Goal: Task Accomplishment & Management: Manage account settings

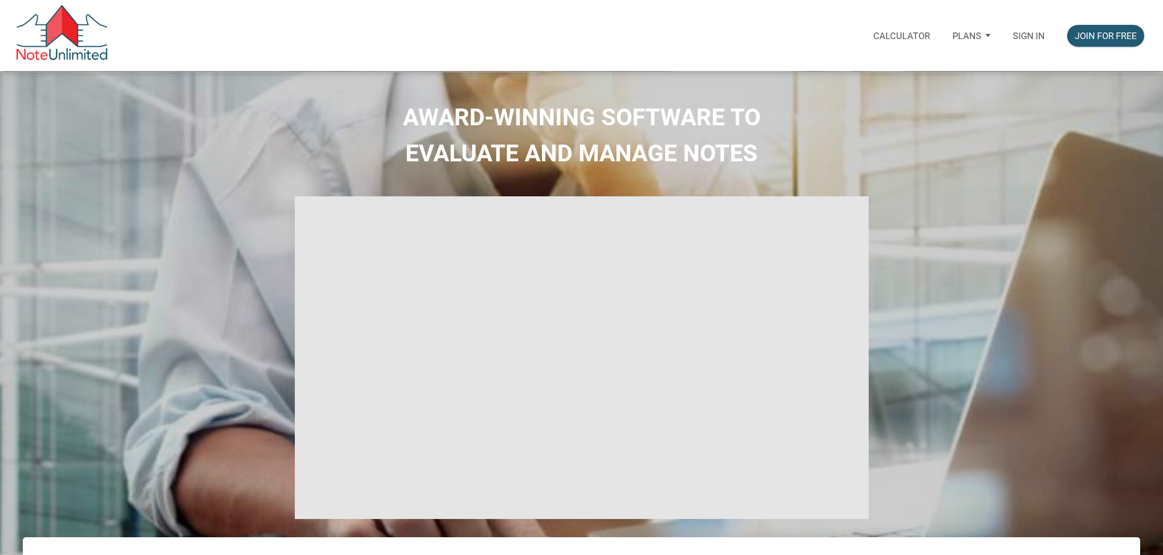
select select
type input "Introduction to new features"
select select
click at [1024, 40] on p "Sign in" at bounding box center [1029, 35] width 32 height 11
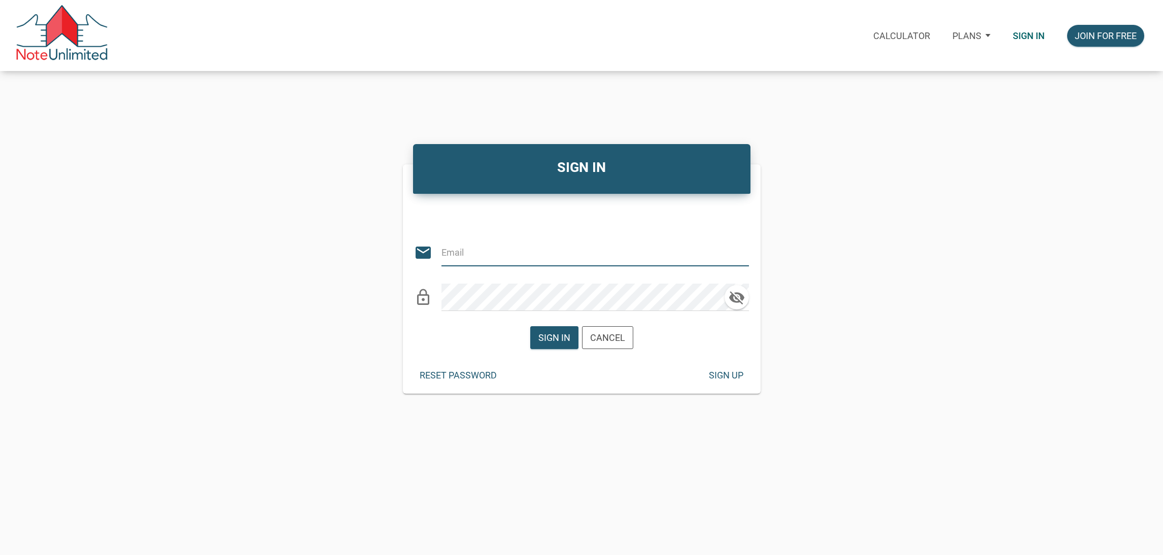
type input "[EMAIL_ADDRESS][DOMAIN_NAME]"
click at [550, 341] on div "Sign in" at bounding box center [554, 338] width 32 height 14
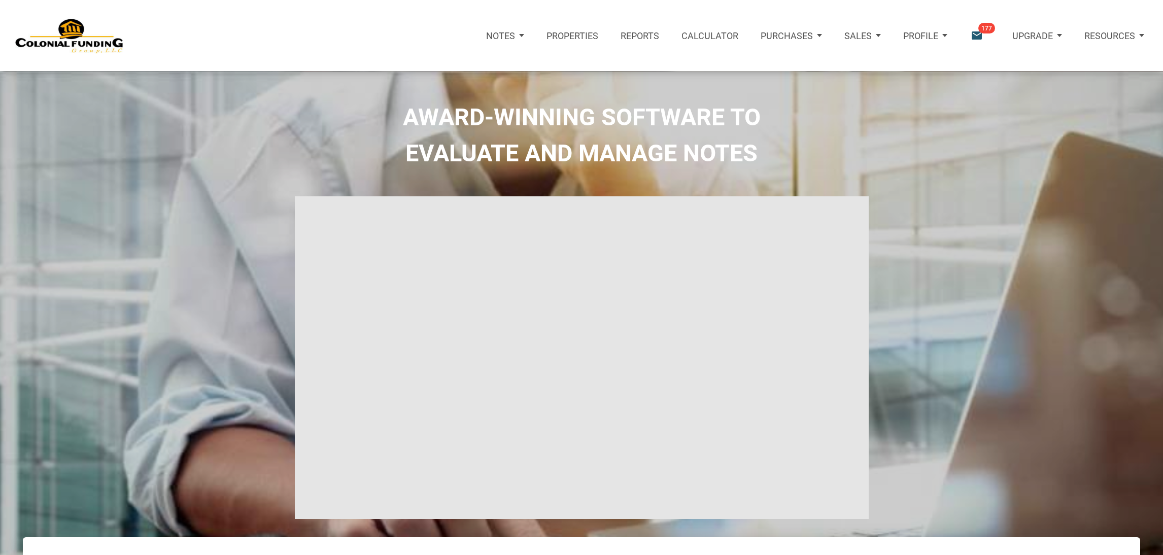
type input "Introduction to new features"
select select
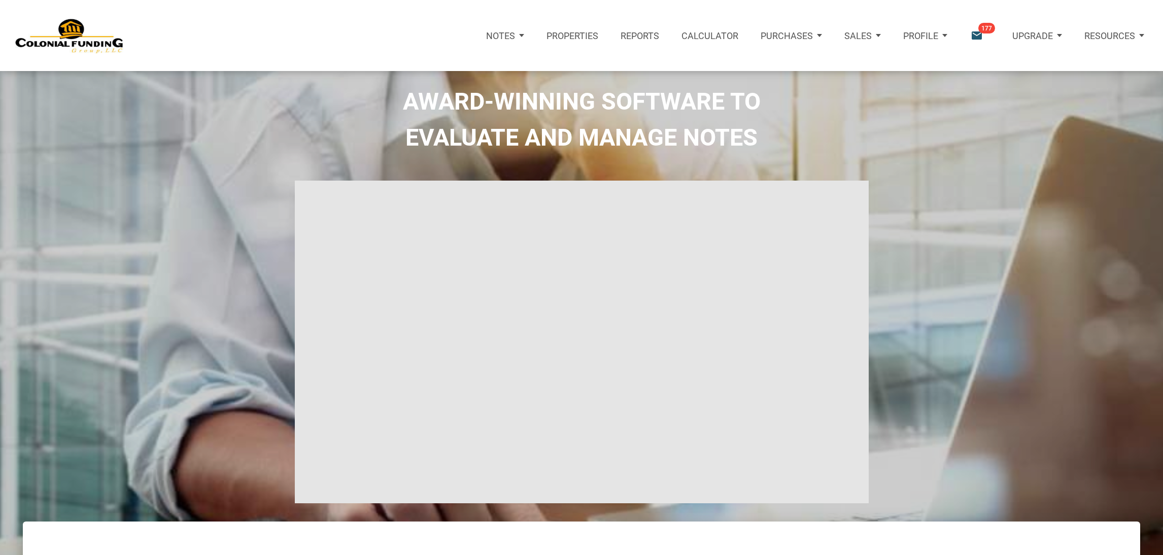
scroll to position [15, 0]
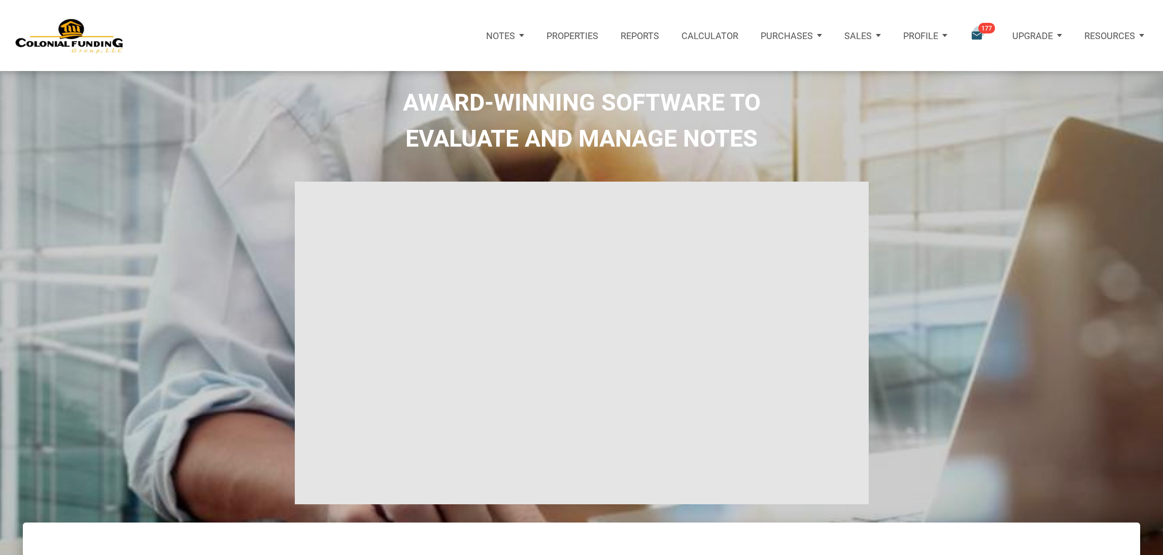
click at [979, 32] on icon "email" at bounding box center [977, 36] width 14 height 14
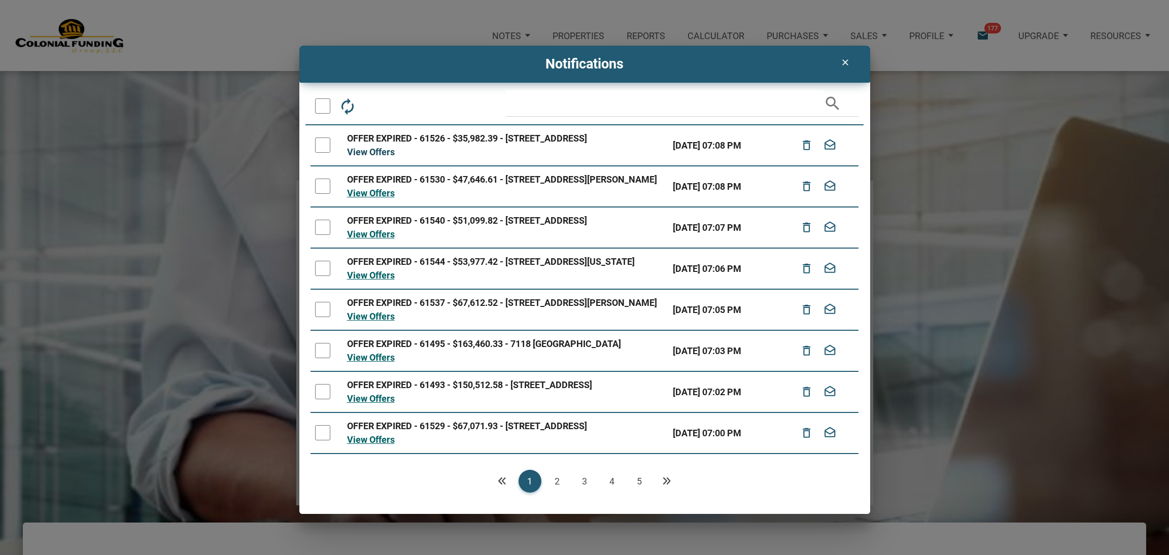
click at [366, 157] on link "View Offers" at bounding box center [371, 152] width 48 height 11
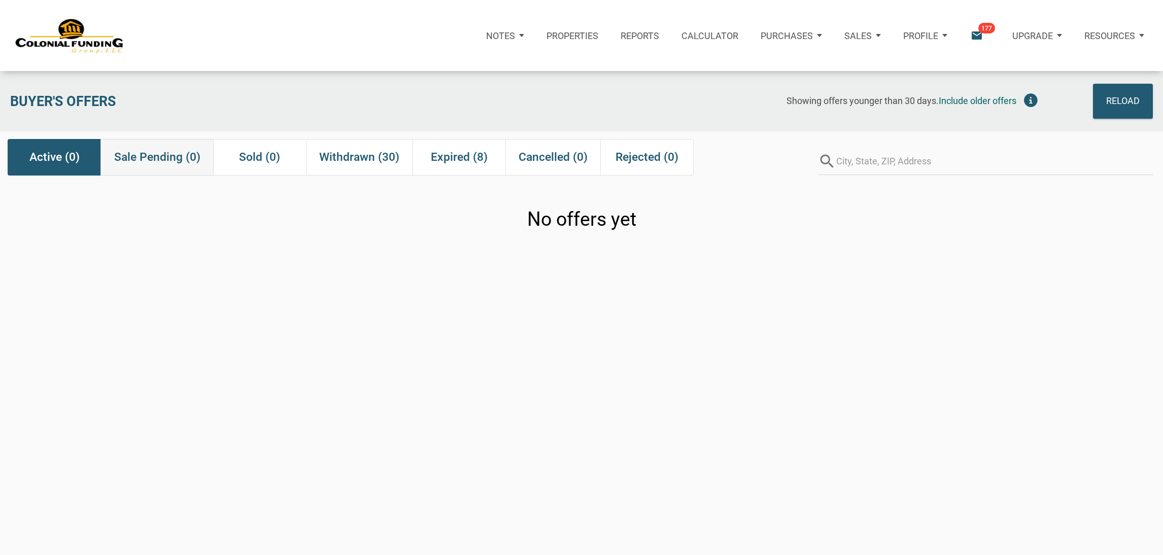
click at [163, 168] on div "Sale Pending (0)" at bounding box center [156, 157] width 112 height 36
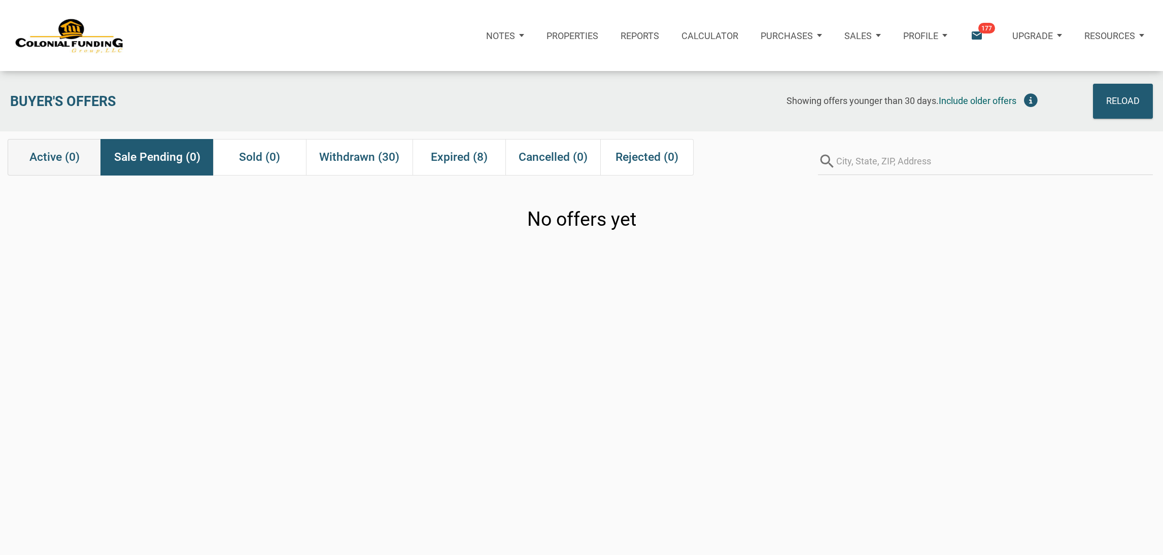
click at [78, 150] on span "Active (0)" at bounding box center [54, 157] width 50 height 18
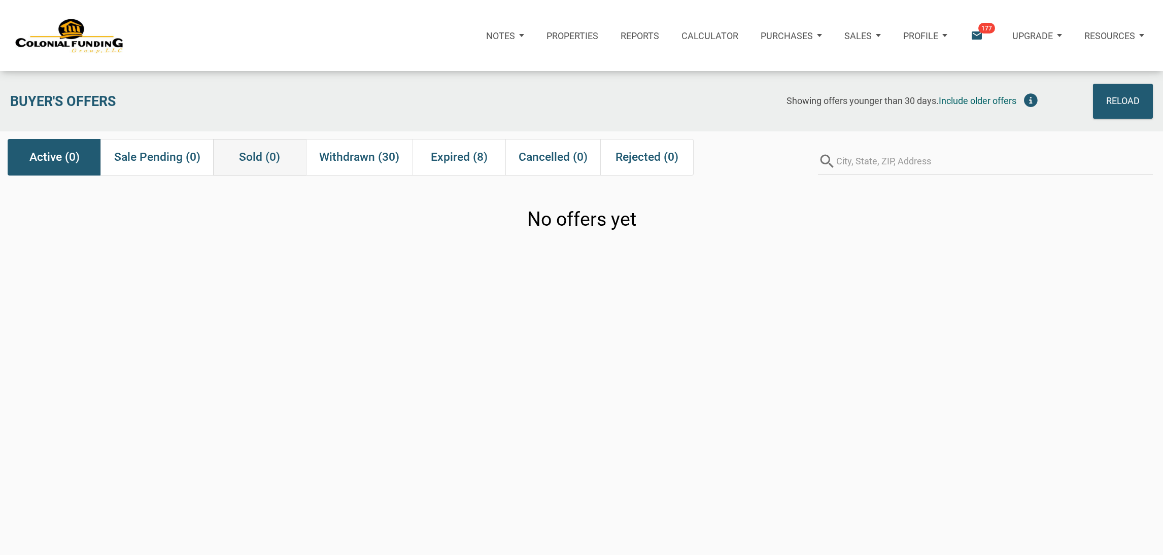
click at [264, 161] on span "Sold (0)" at bounding box center [259, 157] width 41 height 18
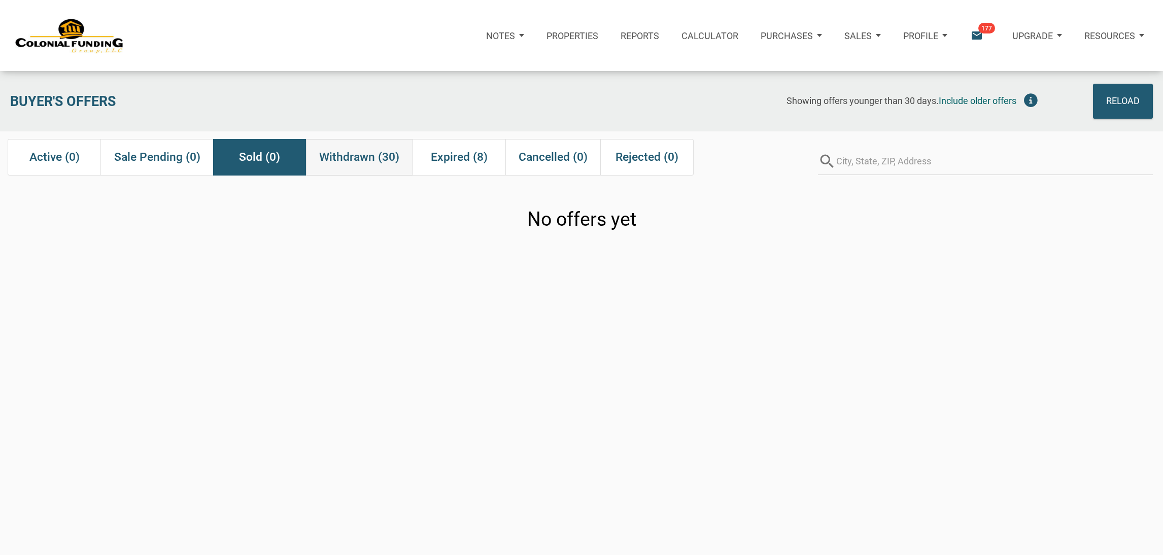
click at [361, 165] on span "Withdrawn (30)" at bounding box center [359, 157] width 80 height 18
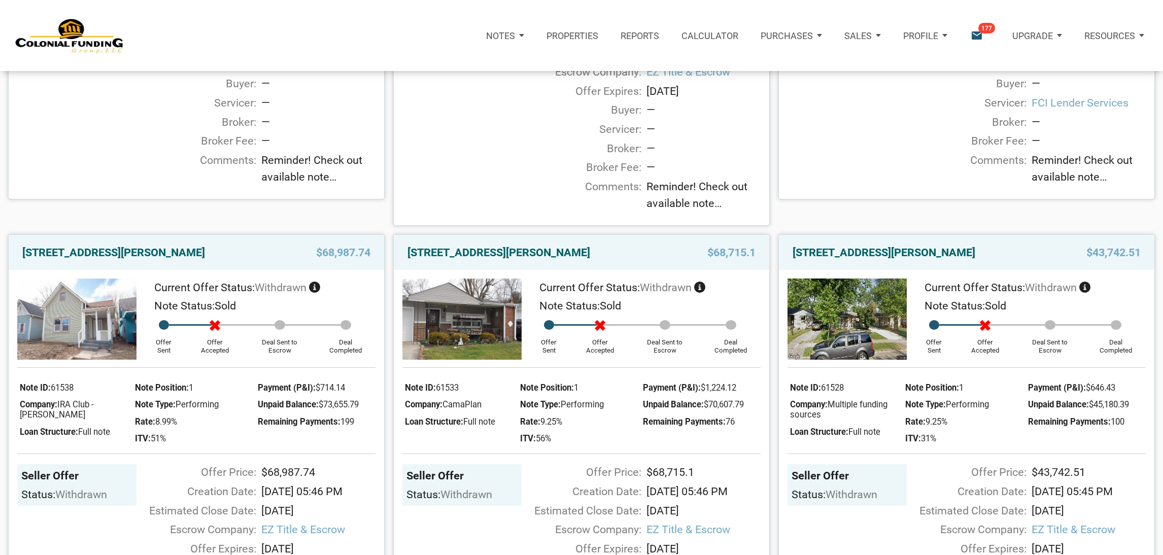
scroll to position [3231, 0]
click at [398, 58] on div "Notes Dashboard Transactions Properties Reports Calculator Purchases Note Offer…" at bounding box center [586, 35] width 1156 height 71
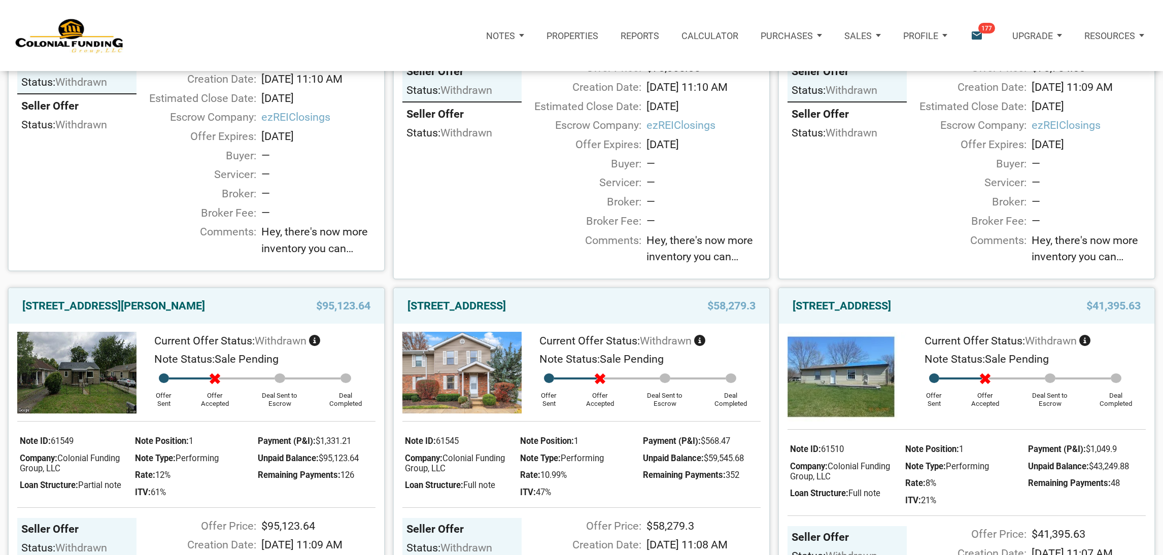
scroll to position [0, 0]
